Goal: Transaction & Acquisition: Purchase product/service

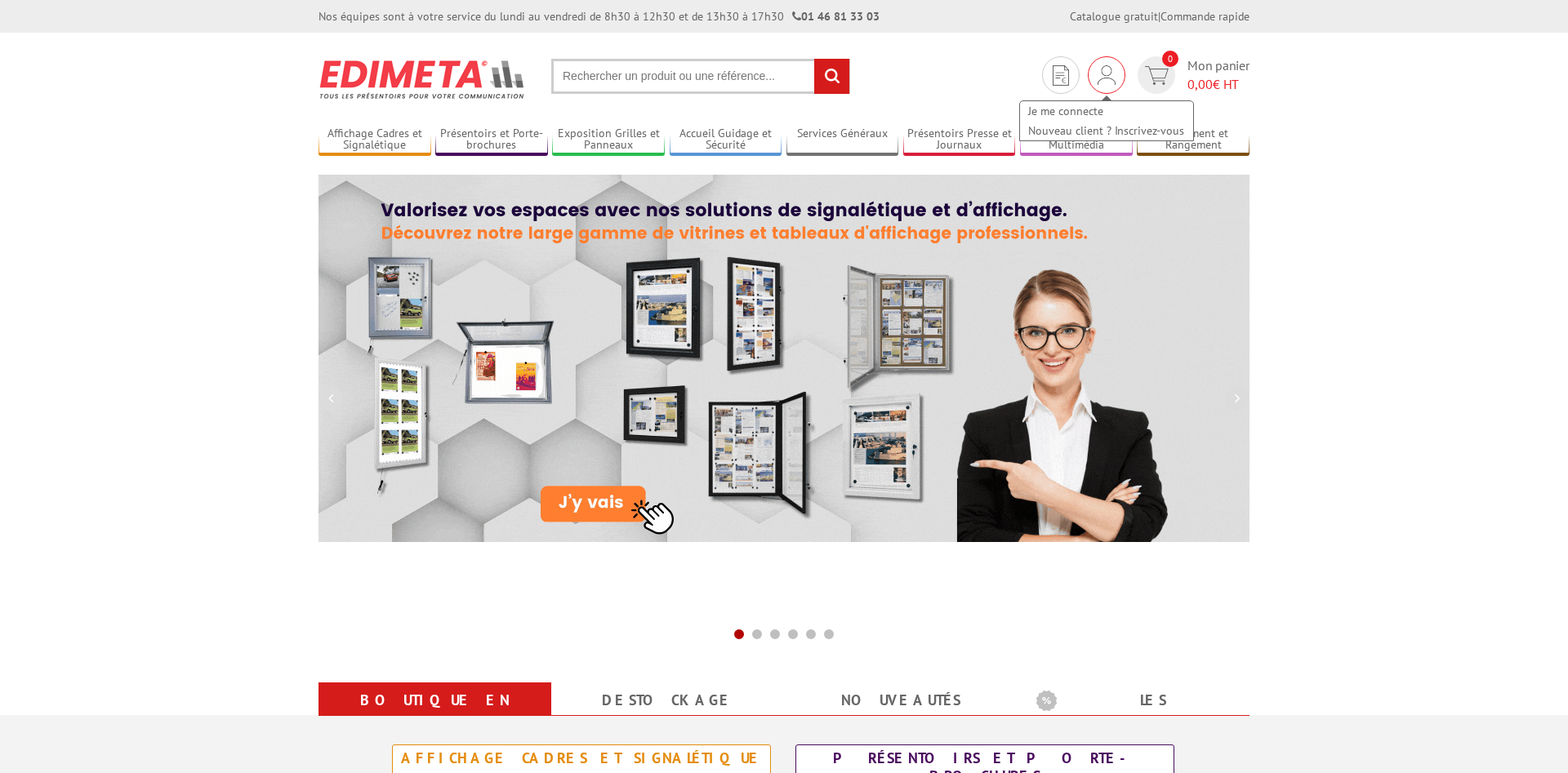
click at [1106, 85] on div "Je me connecte Nouveau client ? Inscrivez-vous" at bounding box center [1106, 113] width 176 height 58
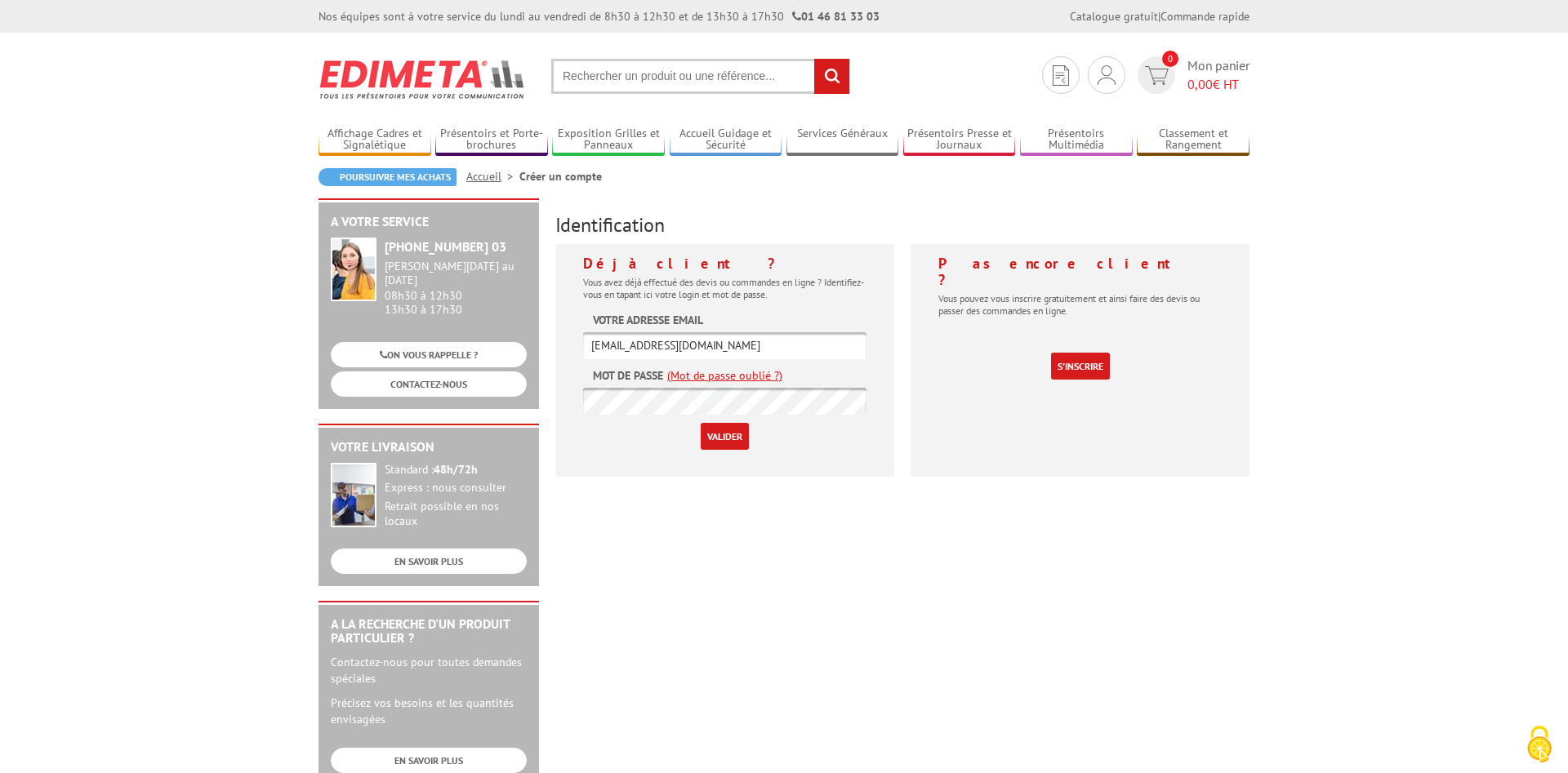
click at [727, 440] on input "Valider" at bounding box center [724, 436] width 48 height 27
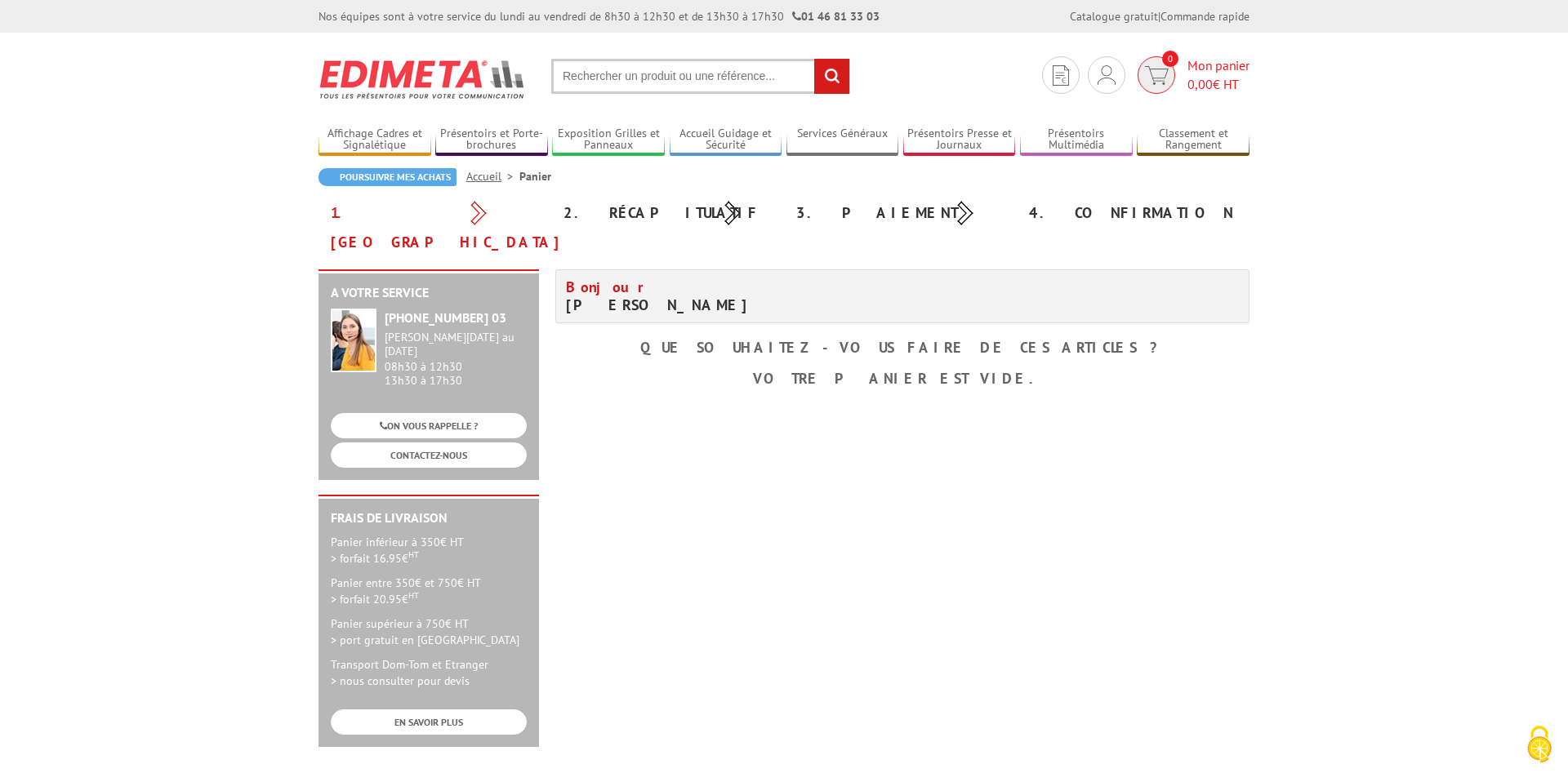
click at [1201, 69] on span "Mon panier 0,00 € HT" at bounding box center [1218, 75] width 62 height 37
click at [1107, 79] on img at bounding box center [1107, 75] width 18 height 20
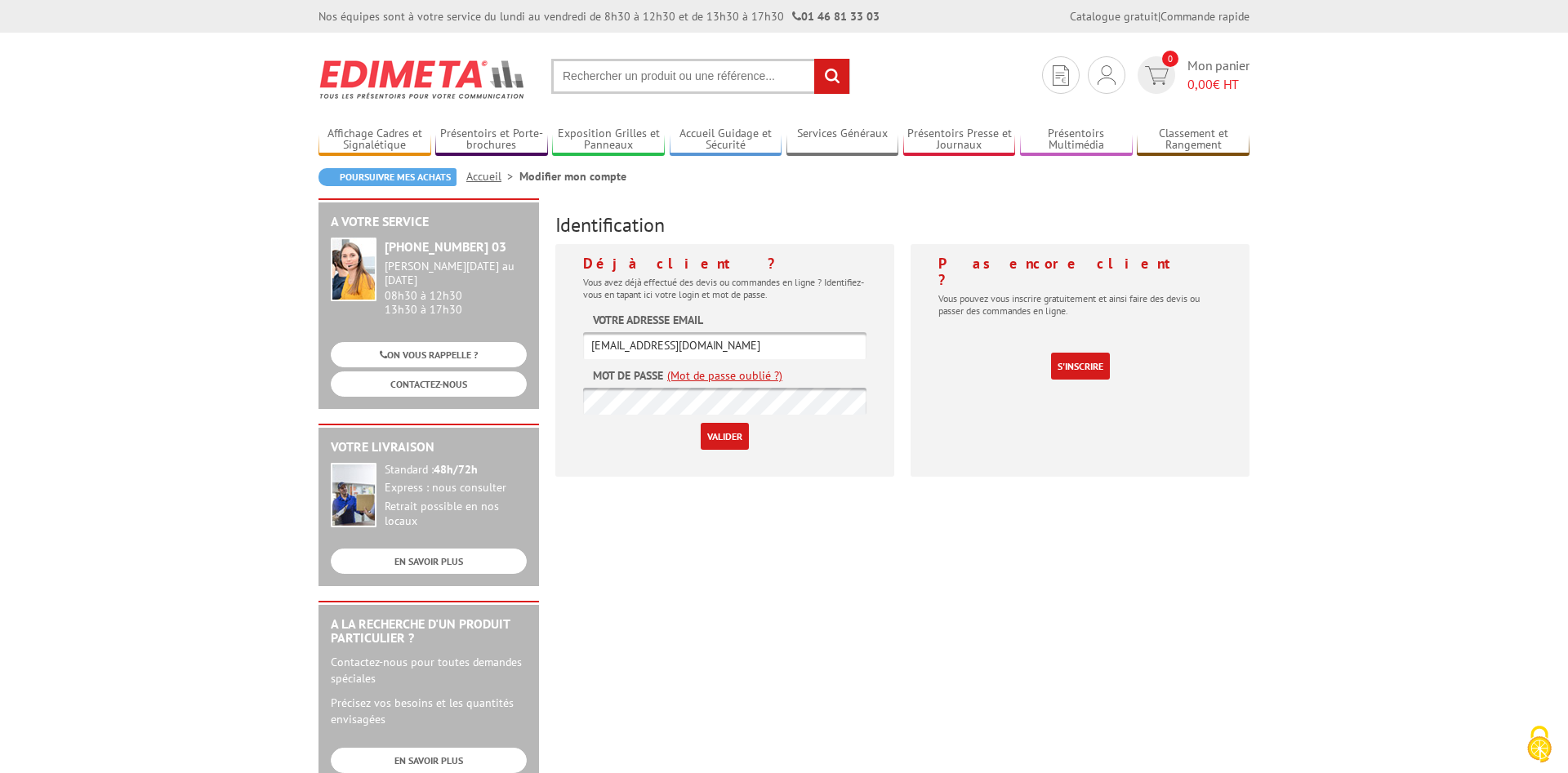
click at [711, 439] on input "Valider" at bounding box center [724, 436] width 48 height 27
